Goal: Task Accomplishment & Management: Use online tool/utility

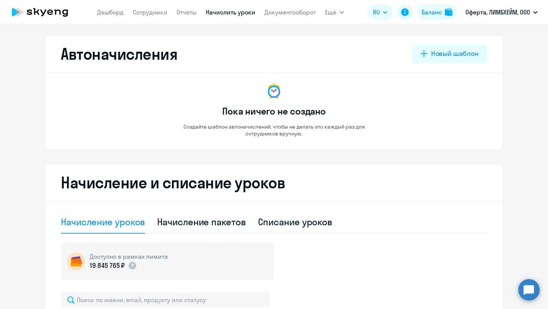
select select "10"
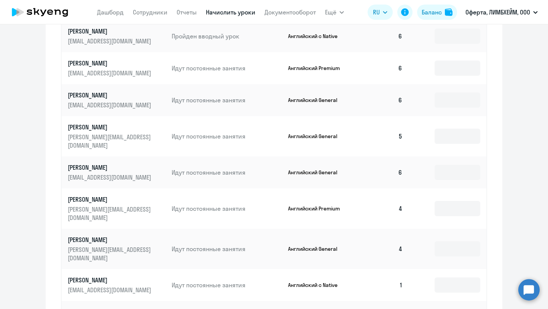
scroll to position [350, 0]
click at [448, 241] on input at bounding box center [457, 248] width 46 height 15
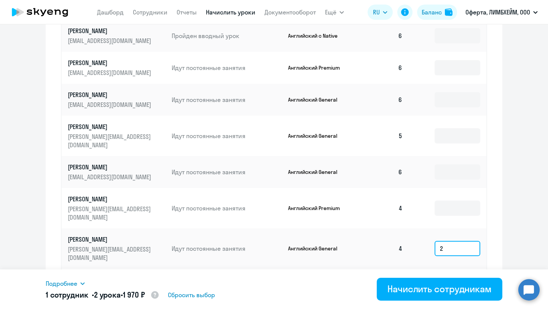
type input "2"
click at [450, 277] on input at bounding box center [457, 284] width 46 height 15
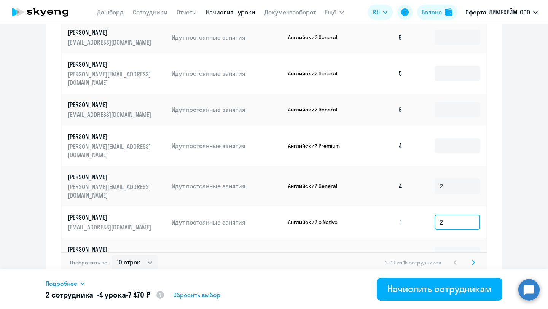
type input "2"
click at [453, 238] on td at bounding box center [447, 254] width 78 height 32
click at [453, 246] on input at bounding box center [457, 253] width 46 height 15
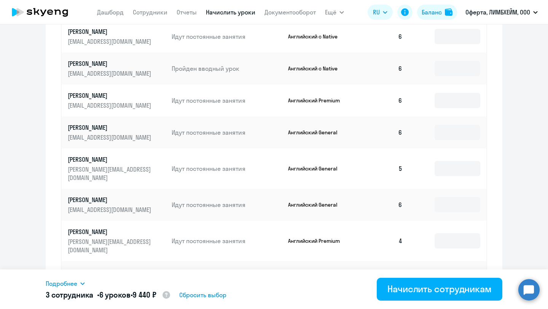
scroll to position [298, 0]
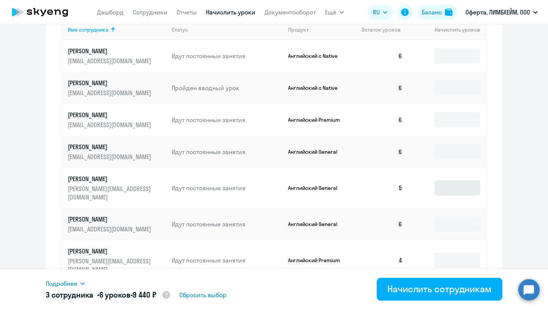
type input "2"
click at [445, 182] on input at bounding box center [457, 187] width 46 height 15
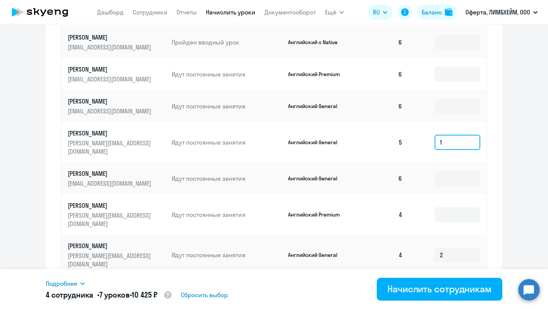
scroll to position [412, 0]
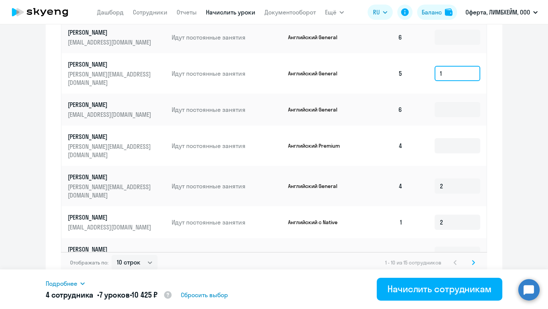
type input "1"
click at [473, 260] on icon at bounding box center [473, 262] width 3 height 5
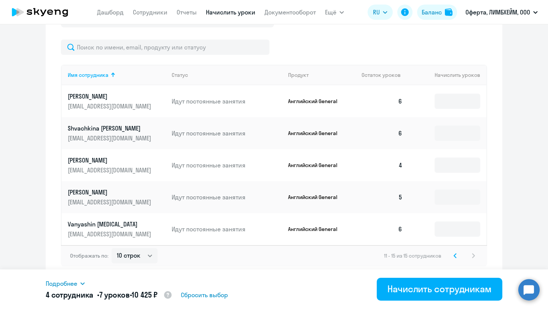
scroll to position [253, 0]
click at [463, 159] on input at bounding box center [457, 164] width 46 height 15
type input "2"
click at [460, 194] on input at bounding box center [457, 196] width 46 height 15
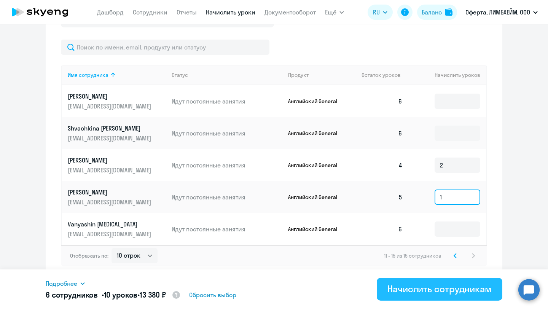
type input "1"
click at [457, 288] on div "Начислить сотрудникам" at bounding box center [439, 289] width 104 height 12
